Goal: Transaction & Acquisition: Purchase product/service

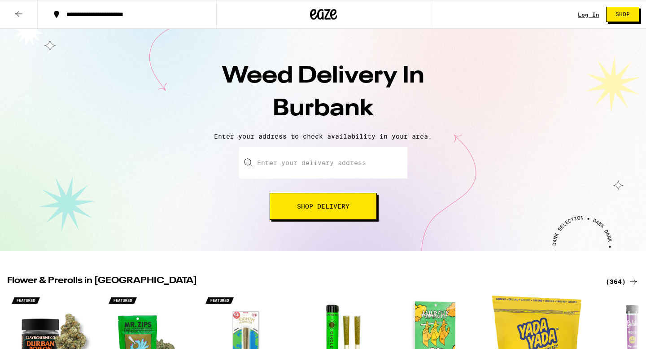
click at [270, 165] on input "Enter your delivery address" at bounding box center [323, 162] width 168 height 31
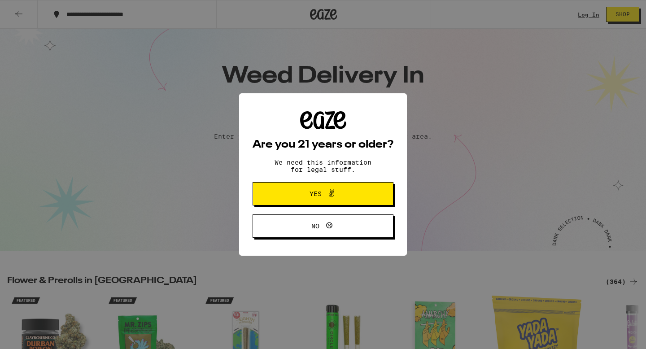
click at [311, 182] on div "Are you 21 years or older? We need this information for legal stuff. Yes No" at bounding box center [323, 174] width 141 height 127
click at [312, 197] on span "Yes" at bounding box center [316, 194] width 12 height 6
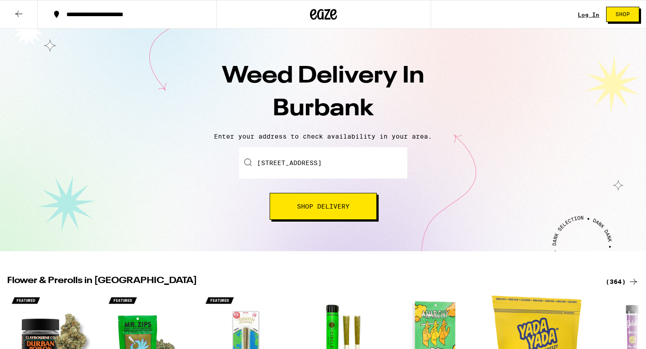
click at [313, 206] on span "Shop Delivery" at bounding box center [323, 206] width 53 height 6
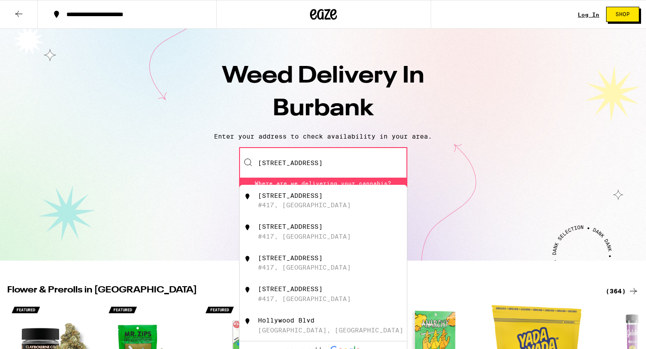
click at [294, 199] on div "[STREET_ADDRESS]" at bounding box center [290, 195] width 65 height 7
type input "[STREET_ADDRESS]"
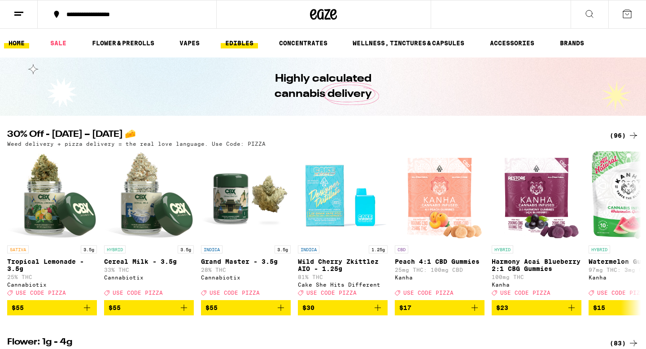
click at [250, 45] on link "EDIBLES" at bounding box center [239, 43] width 37 height 11
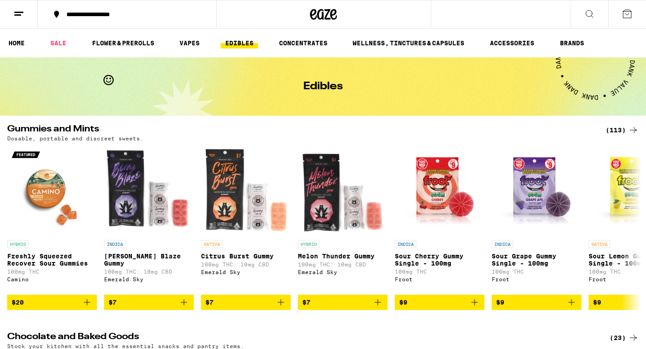
click at [519, 9] on div "**********" at bounding box center [323, 14] width 646 height 29
click at [588, 11] on icon at bounding box center [589, 14] width 11 height 11
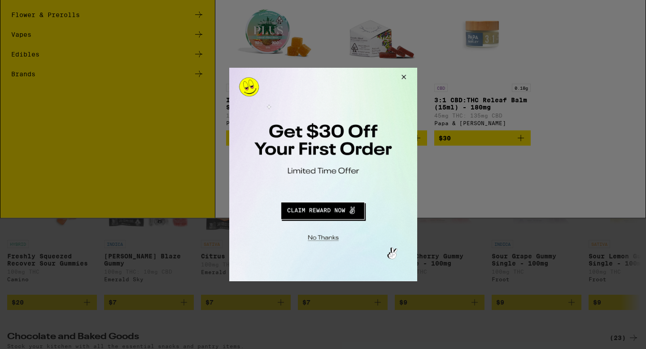
click at [329, 210] on button "Redirect to URL" at bounding box center [322, 210] width 156 height 22
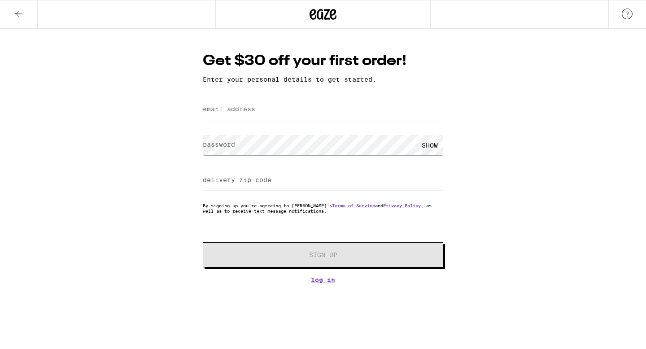
click at [22, 17] on icon at bounding box center [18, 14] width 11 height 11
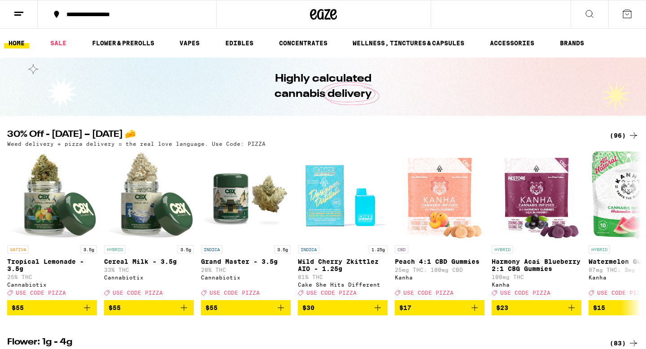
click at [452, 15] on div "**********" at bounding box center [323, 14] width 646 height 29
click at [581, 16] on button at bounding box center [590, 14] width 38 height 28
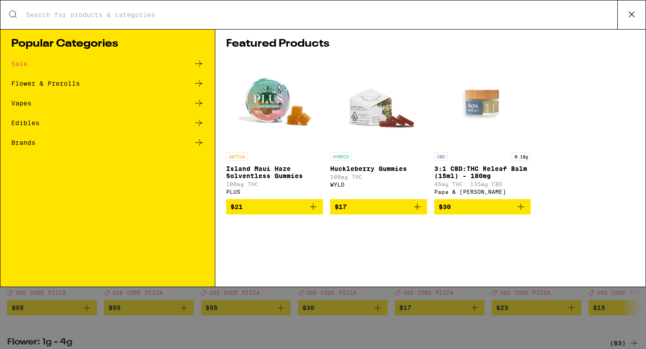
click at [68, 121] on div "Edibles" at bounding box center [107, 123] width 193 height 11
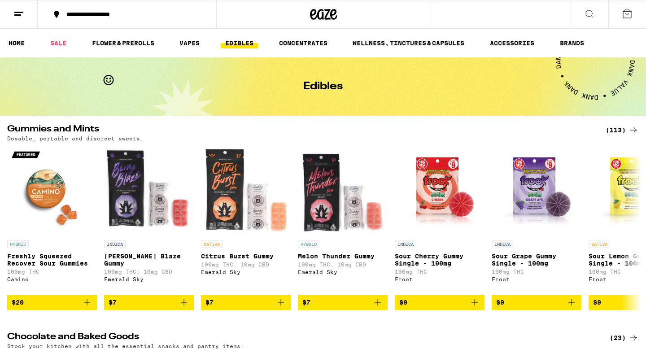
click at [589, 16] on icon at bounding box center [589, 14] width 11 height 11
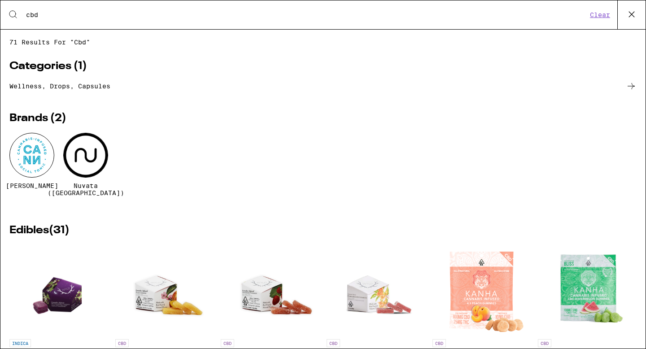
type input "cbd"
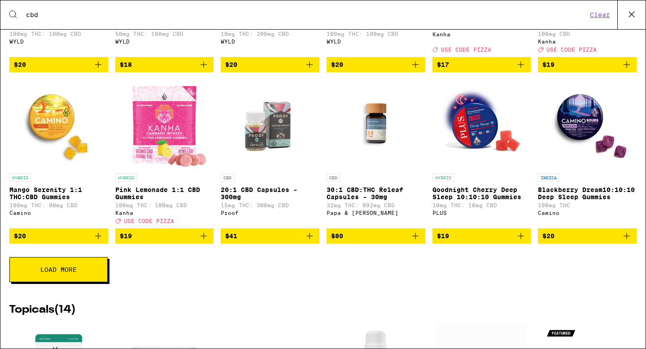
scroll to position [338, 0]
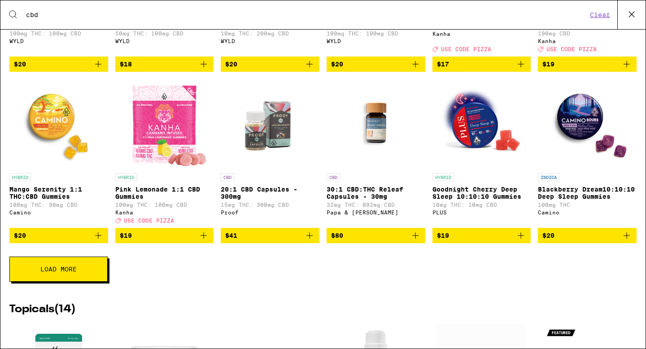
click at [64, 272] on span "Load More" at bounding box center [58, 269] width 36 height 6
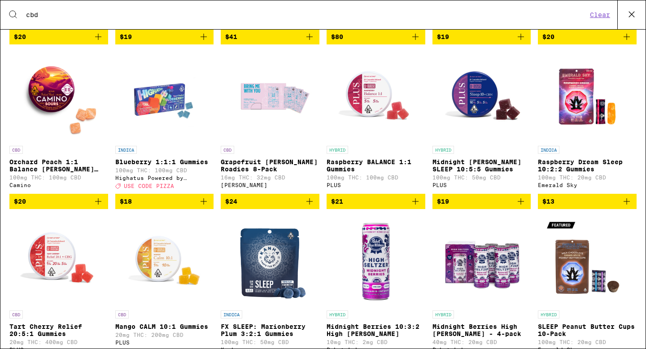
scroll to position [483, 0]
